Goal: Check status: Check status

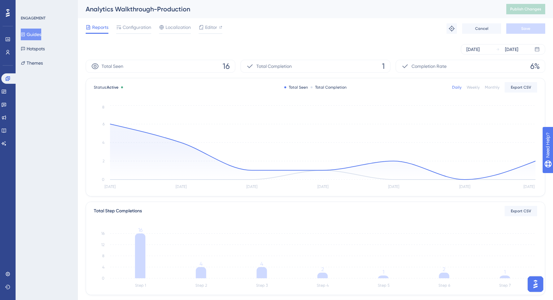
click at [40, 35] on button "Guides" at bounding box center [31, 35] width 20 height 12
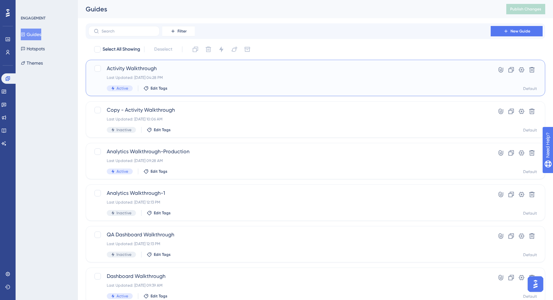
click at [201, 81] on div "Activity Walkthrough Last Updated: Sep 29 2025, 04:28 PM Active Edit Tags" at bounding box center [289, 78] width 365 height 27
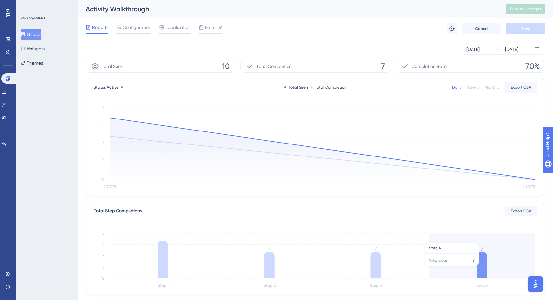
click at [485, 264] on icon at bounding box center [482, 265] width 10 height 26
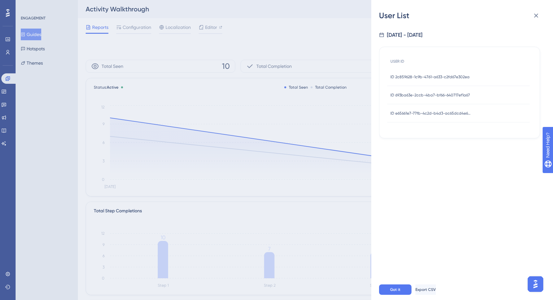
click at [424, 78] on span "ID 2c859628-1c9b-4761-a633-c2fd67e302ea" at bounding box center [429, 76] width 79 height 5
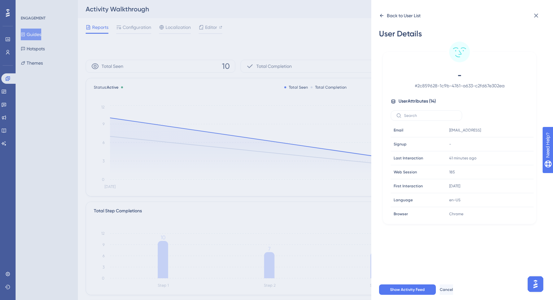
click at [381, 16] on icon at bounding box center [382, 15] width 4 height 3
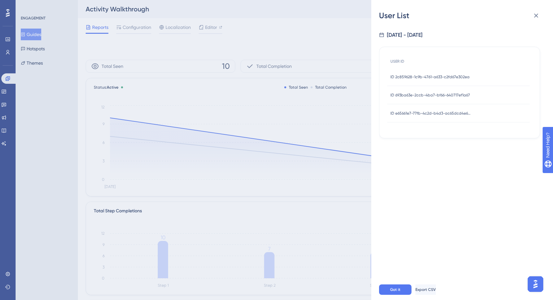
click at [417, 93] on span "ID 693ba63e-2ccb-4ba7-bf66-640717ef1a67" at bounding box center [429, 94] width 79 height 5
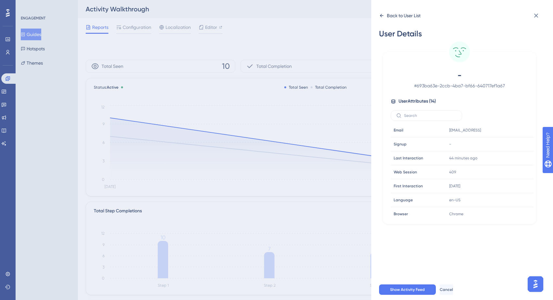
click at [384, 15] on icon at bounding box center [381, 15] width 5 height 5
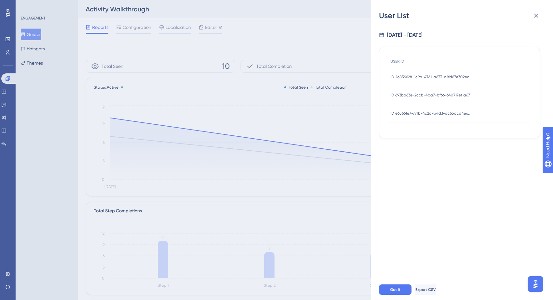
click at [419, 112] on span "ID e65661e7-77fb-4c2d-b4d3-ac65dcd4e678" at bounding box center [430, 113] width 81 height 5
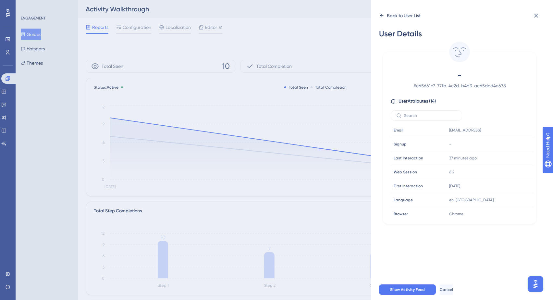
click at [382, 14] on icon at bounding box center [381, 15] width 5 height 5
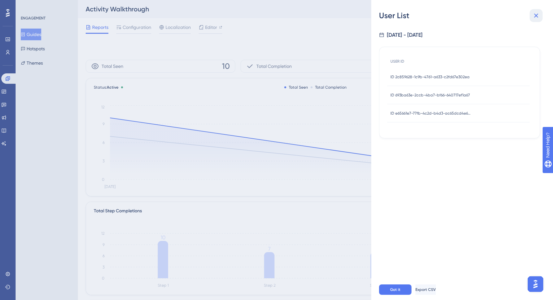
click at [536, 17] on icon at bounding box center [536, 16] width 8 height 8
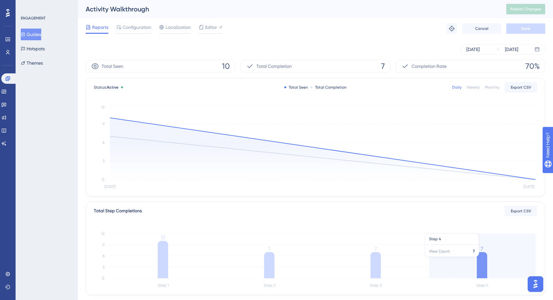
click at [486, 253] on icon "Step 1 Step 2 Step 3 Step 4 0 3 6 9 12 10 7 7 7" at bounding box center [315, 258] width 443 height 62
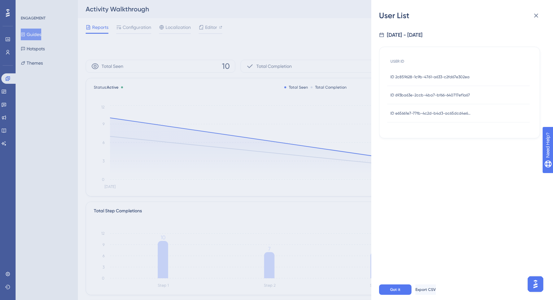
click at [450, 77] on span "ID 2c859628-1c9b-4761-a633-c2fd67e302ea" at bounding box center [429, 76] width 79 height 5
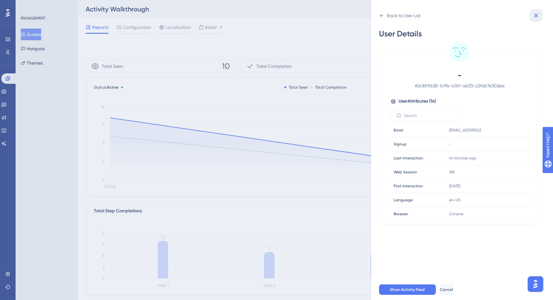
click at [535, 15] on icon at bounding box center [536, 16] width 8 height 8
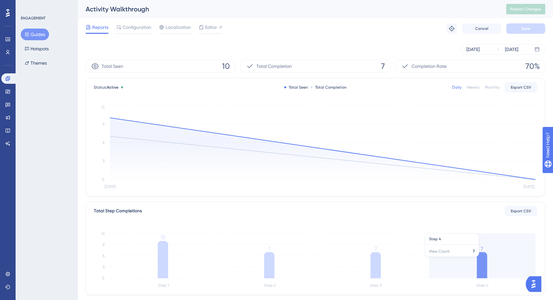
click at [486, 254] on icon at bounding box center [482, 265] width 10 height 26
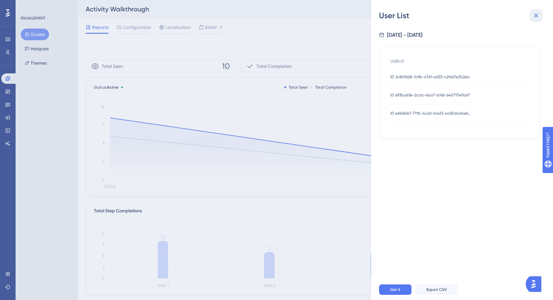
click at [537, 16] on icon at bounding box center [536, 16] width 4 height 4
